Goal: Task Accomplishment & Management: Complete application form

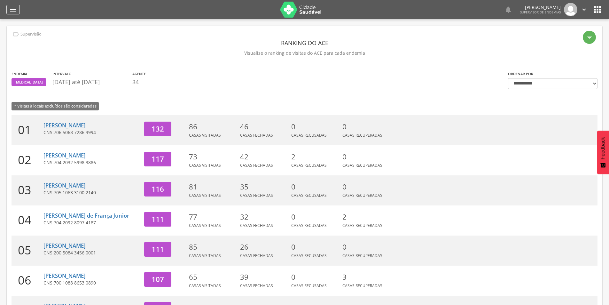
click at [11, 7] on icon "" at bounding box center [13, 10] width 8 height 8
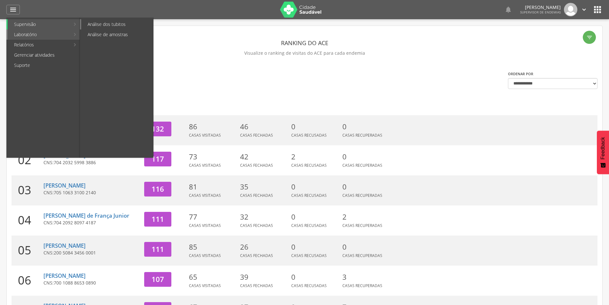
click at [104, 25] on link "Análise dos tubitos" at bounding box center [117, 24] width 72 height 10
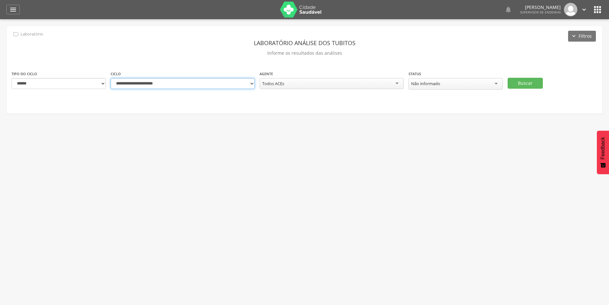
click at [174, 86] on select "**********" at bounding box center [183, 83] width 144 height 11
select select "**********"
click at [111, 78] on select "**********" at bounding box center [183, 83] width 144 height 11
click at [531, 81] on button "Buscar" at bounding box center [525, 83] width 35 height 11
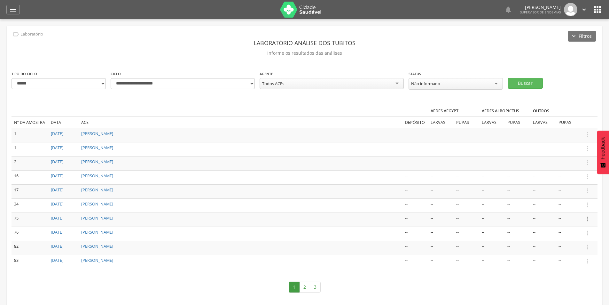
click at [588, 218] on icon "" at bounding box center [587, 218] width 7 height 7
click at [571, 208] on link "Informar resultado" at bounding box center [565, 208] width 50 height 8
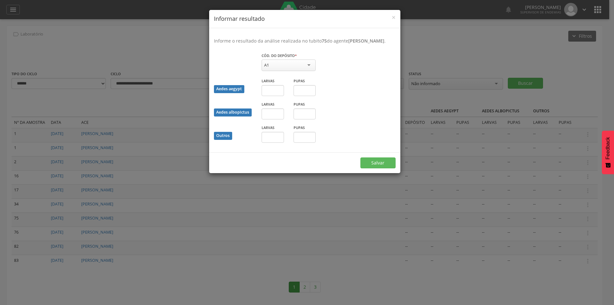
click at [310, 71] on div "A1" at bounding box center [288, 65] width 54 height 12
click at [274, 95] on input "text" at bounding box center [272, 89] width 22 height 11
type input "*"
click at [375, 167] on button "Salvar" at bounding box center [377, 162] width 35 height 11
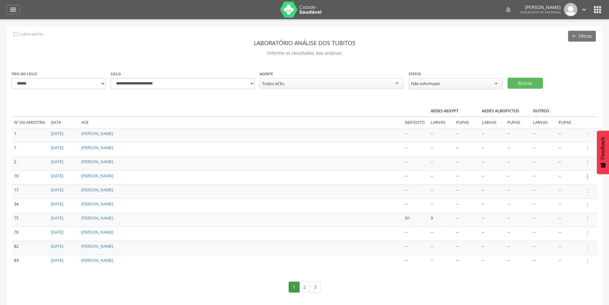
click at [588, 175] on icon "" at bounding box center [587, 176] width 7 height 7
click at [573, 165] on link "Informar resultado" at bounding box center [565, 166] width 50 height 8
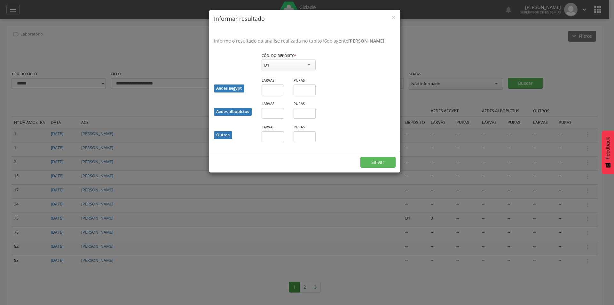
click at [279, 70] on div "D1" at bounding box center [288, 64] width 54 height 11
click at [278, 95] on input "text" at bounding box center [272, 89] width 22 height 11
type input "*"
click at [376, 164] on button "Salvar" at bounding box center [377, 162] width 35 height 11
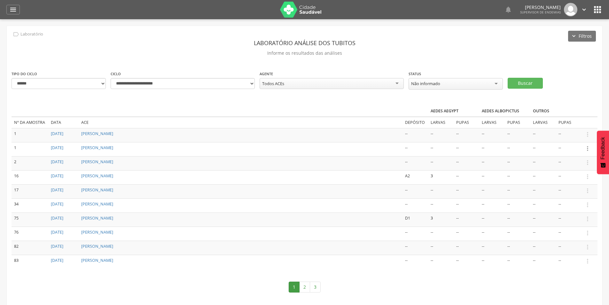
click at [588, 148] on icon "" at bounding box center [587, 148] width 7 height 7
click at [570, 136] on link "Informar resultado" at bounding box center [565, 138] width 50 height 8
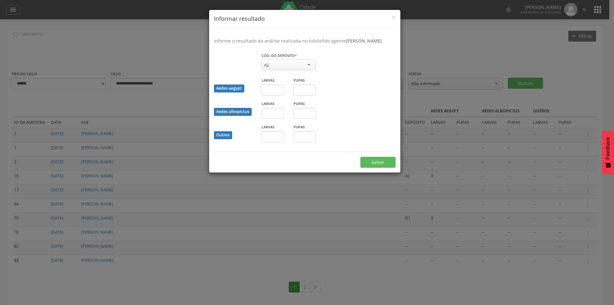
click at [284, 70] on div "A2" at bounding box center [288, 64] width 54 height 11
click at [276, 95] on input "text" at bounding box center [272, 89] width 22 height 11
type input "*"
click at [376, 167] on button "Salvar" at bounding box center [377, 162] width 35 height 11
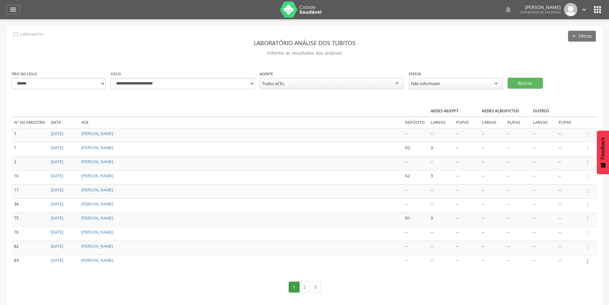
click at [588, 260] on icon "" at bounding box center [587, 260] width 7 height 7
click at [570, 248] on link "Informar resultado" at bounding box center [565, 250] width 50 height 8
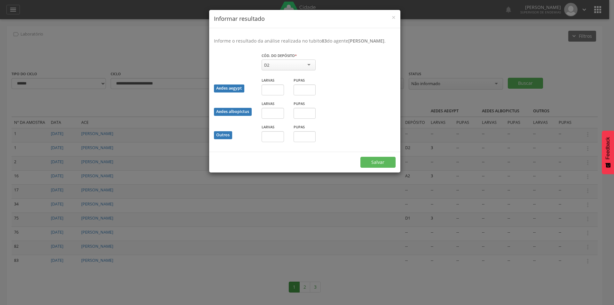
click at [278, 70] on div "D2" at bounding box center [288, 64] width 54 height 11
click at [276, 95] on input "text" at bounding box center [272, 89] width 22 height 11
click at [363, 120] on div "Aedes albopictus Larvas Pupas" at bounding box center [304, 111] width 191 height 23
click at [276, 142] on input "text" at bounding box center [272, 136] width 22 height 11
type input "*"
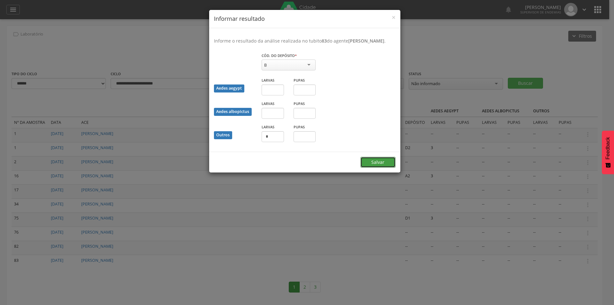
click at [376, 167] on button "Salvar" at bounding box center [377, 162] width 35 height 11
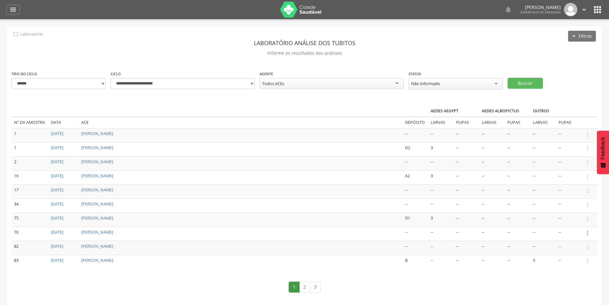
click at [588, 232] on icon "" at bounding box center [587, 232] width 7 height 7
click at [572, 220] on link "Informar resultado" at bounding box center [565, 222] width 50 height 8
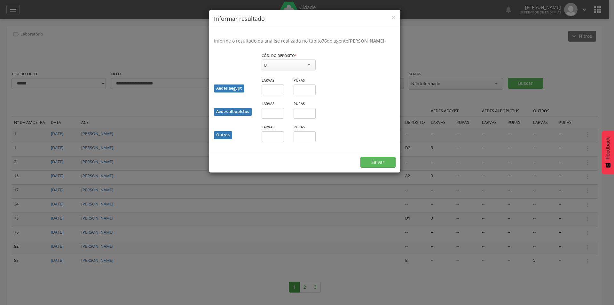
click at [281, 70] on div "B" at bounding box center [288, 64] width 54 height 11
click at [267, 99] on fieldset "Cód. do depósito * * B A1 A2 B C D1 D2 E Campo obrigatório Aedes aegypt Larvas …" at bounding box center [305, 99] width 182 height 95
click at [271, 95] on input "text" at bounding box center [272, 89] width 22 height 11
type input "*"
click at [377, 167] on button "Salvar" at bounding box center [377, 162] width 35 height 11
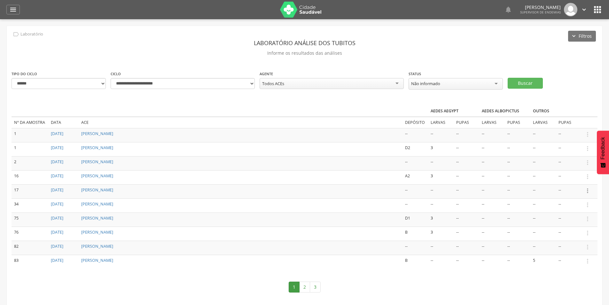
click at [589, 190] on icon "" at bounding box center [587, 190] width 7 height 7
click at [566, 179] on link "Informar resultado" at bounding box center [565, 180] width 50 height 8
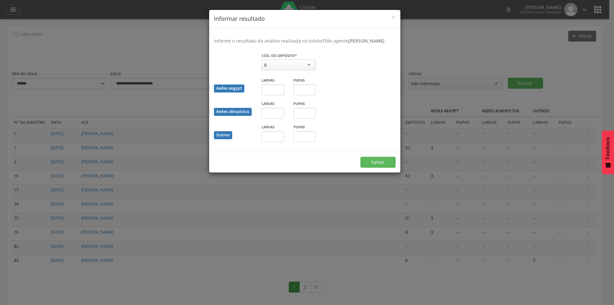
click at [281, 70] on div "B" at bounding box center [288, 64] width 54 height 11
click at [276, 95] on input "text" at bounding box center [272, 89] width 22 height 11
type input "*"
click at [382, 167] on button "Salvar" at bounding box center [377, 162] width 35 height 11
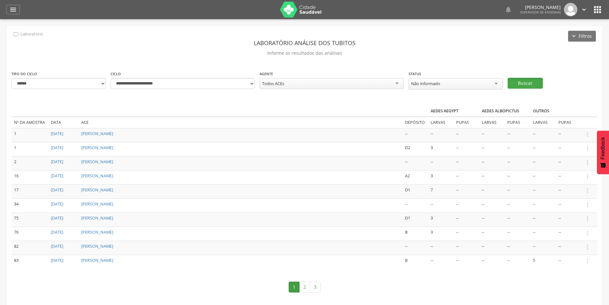
click at [524, 82] on button "Buscar" at bounding box center [525, 83] width 35 height 11
click at [588, 190] on icon "" at bounding box center [587, 190] width 7 height 7
click at [565, 178] on link "Informar resultado" at bounding box center [565, 180] width 50 height 8
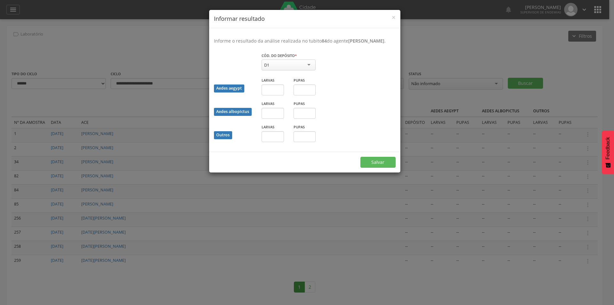
click at [290, 70] on div "D1" at bounding box center [288, 64] width 54 height 11
click at [275, 94] on input "text" at bounding box center [272, 89] width 22 height 11
type input "*"
click at [383, 165] on button "Salvar" at bounding box center [377, 162] width 35 height 11
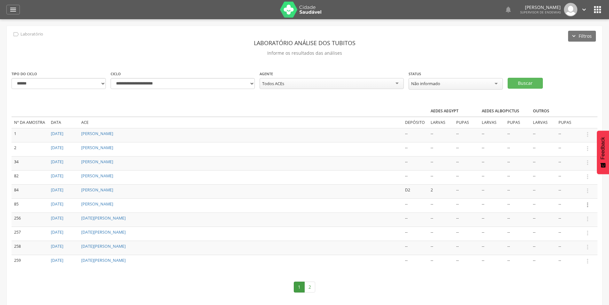
click at [587, 204] on icon "" at bounding box center [587, 204] width 7 height 7
click at [579, 194] on link "Informar resultado" at bounding box center [565, 194] width 50 height 8
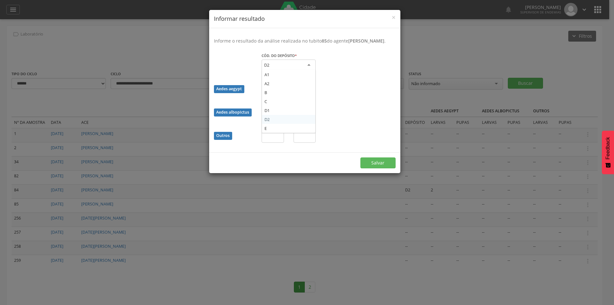
click at [285, 71] on div "D2" at bounding box center [288, 65] width 54 height 12
click at [276, 95] on input "text" at bounding box center [272, 89] width 22 height 11
type input "*"
click at [383, 167] on button "Salvar" at bounding box center [377, 162] width 35 height 11
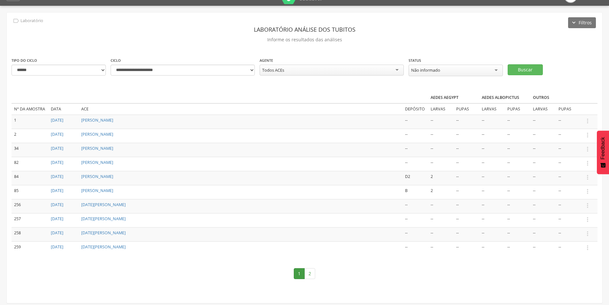
scroll to position [19, 0]
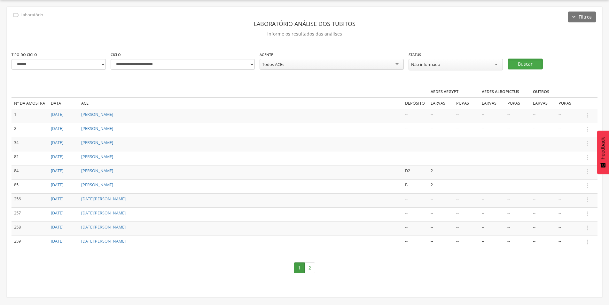
click at [524, 59] on button "Buscar" at bounding box center [525, 63] width 35 height 11
click at [589, 113] on icon "" at bounding box center [587, 115] width 7 height 7
click at [560, 103] on link "Informar resultado" at bounding box center [565, 104] width 50 height 8
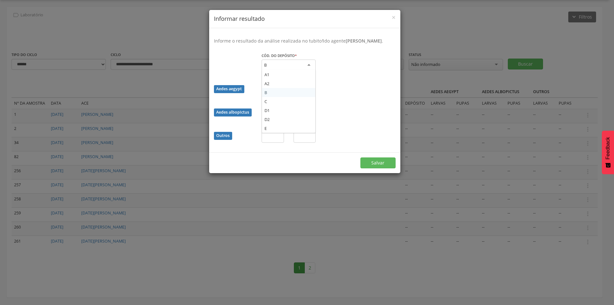
click at [275, 71] on div "B" at bounding box center [288, 65] width 54 height 12
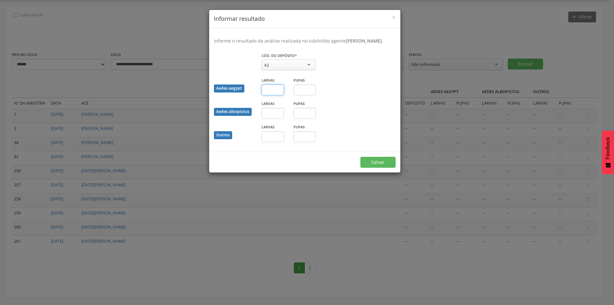
click at [272, 95] on input "text" at bounding box center [272, 89] width 22 height 11
click at [304, 95] on input "text" at bounding box center [304, 89] width 22 height 11
type input "*"
click at [376, 167] on button "Salvar" at bounding box center [377, 162] width 35 height 11
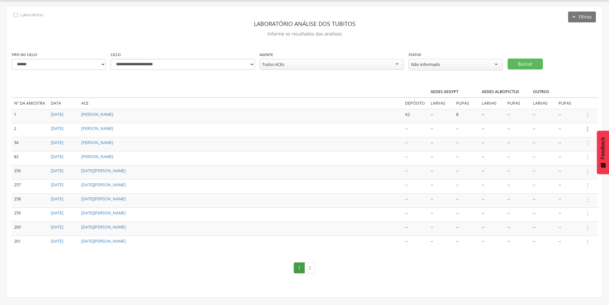
click at [588, 128] on icon "" at bounding box center [587, 129] width 7 height 7
click at [564, 116] on link "Informar resultado" at bounding box center [565, 118] width 50 height 8
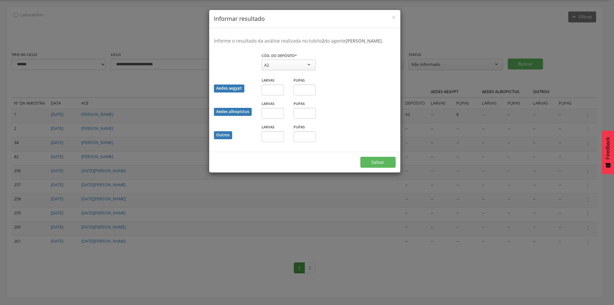
click at [291, 70] on div "A2" at bounding box center [288, 64] width 54 height 11
click at [307, 93] on input "text" at bounding box center [304, 89] width 22 height 11
type input "*"
click at [369, 167] on button "Salvar" at bounding box center [377, 162] width 35 height 11
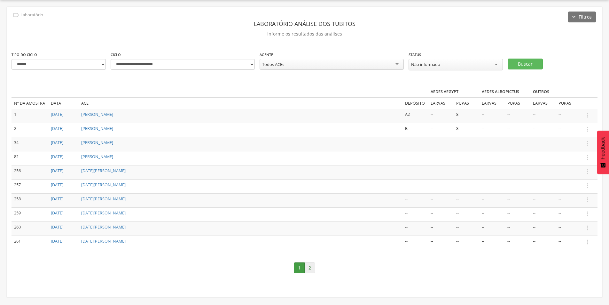
click at [310, 266] on link "2" at bounding box center [309, 267] width 11 height 11
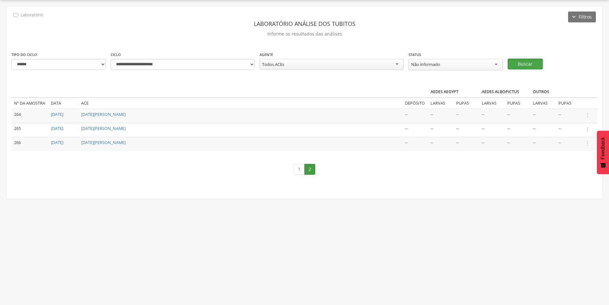
click at [527, 62] on button "Buscar" at bounding box center [525, 63] width 35 height 11
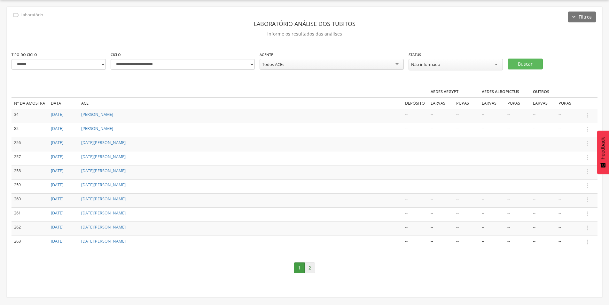
click at [311, 267] on link "2" at bounding box center [309, 267] width 11 height 11
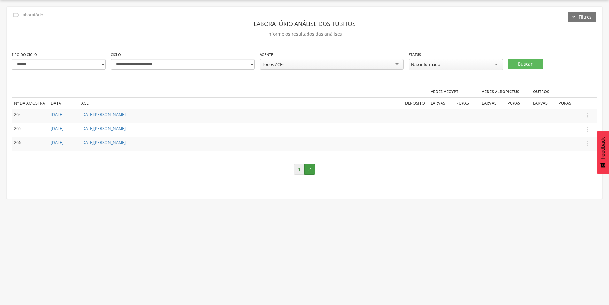
click at [295, 168] on link "1" at bounding box center [299, 169] width 11 height 11
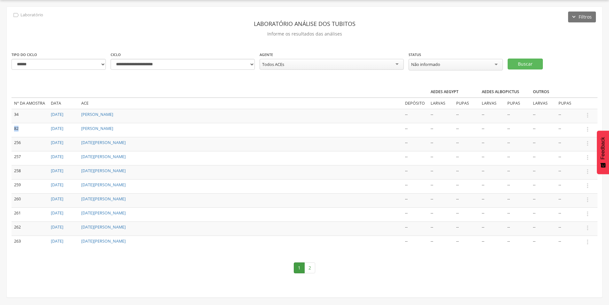
drag, startPoint x: 13, startPoint y: 127, endPoint x: 22, endPoint y: 128, distance: 9.3
click at [22, 128] on td "82" at bounding box center [30, 130] width 37 height 14
click at [102, 126] on link "[PERSON_NAME]" at bounding box center [97, 128] width 32 height 5
type input "**********"
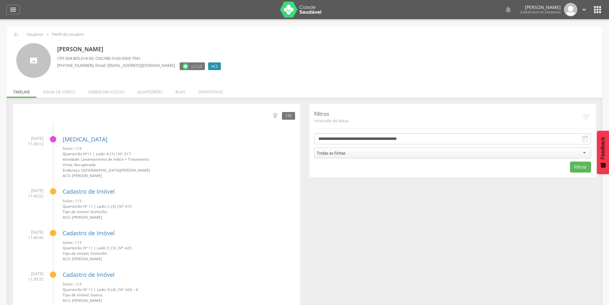
scroll to position [19, 0]
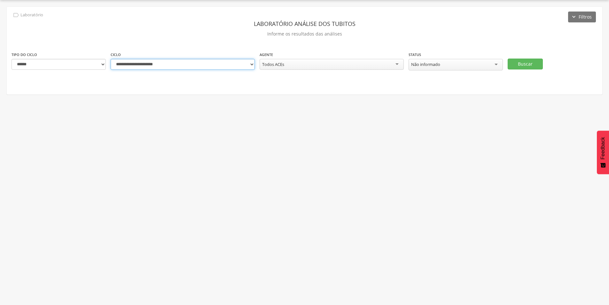
click at [211, 63] on select "**********" at bounding box center [183, 64] width 144 height 11
click at [358, 180] on div " Usuários  Perfil do Usuário [PERSON_NAME] CPF: 504.805.614-00 , CNS: 980 016…" at bounding box center [304, 152] width 609 height 305
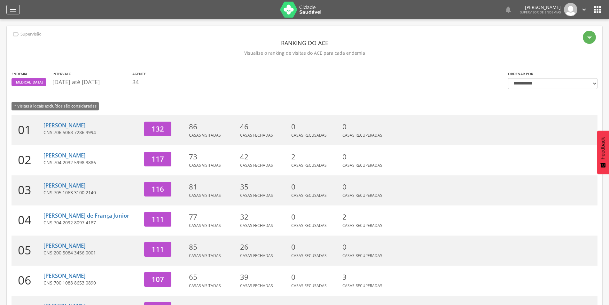
click at [14, 9] on icon "" at bounding box center [13, 10] width 8 height 8
